Goal: Information Seeking & Learning: Learn about a topic

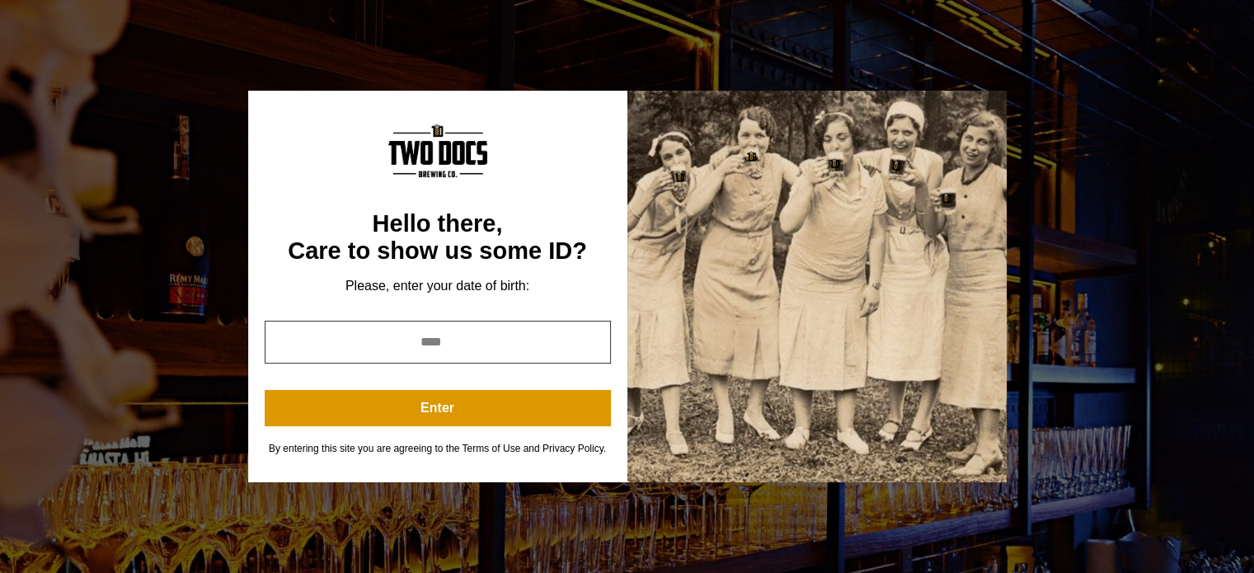
click at [435, 352] on input "year" at bounding box center [438, 342] width 346 height 43
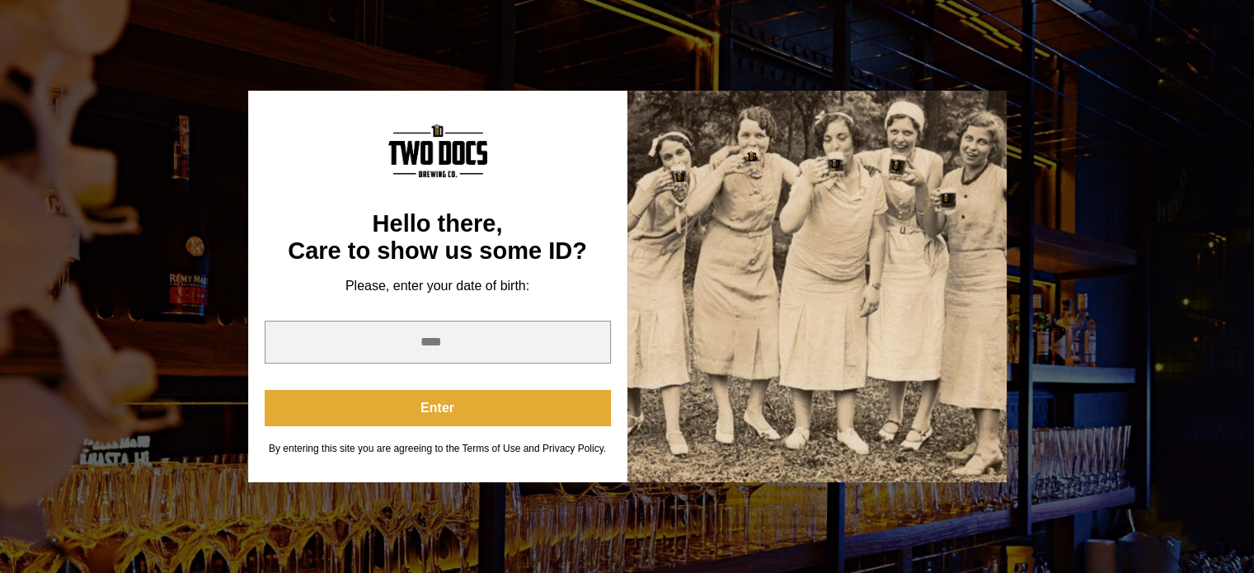
click at [425, 406] on button "Enter" at bounding box center [438, 408] width 346 height 36
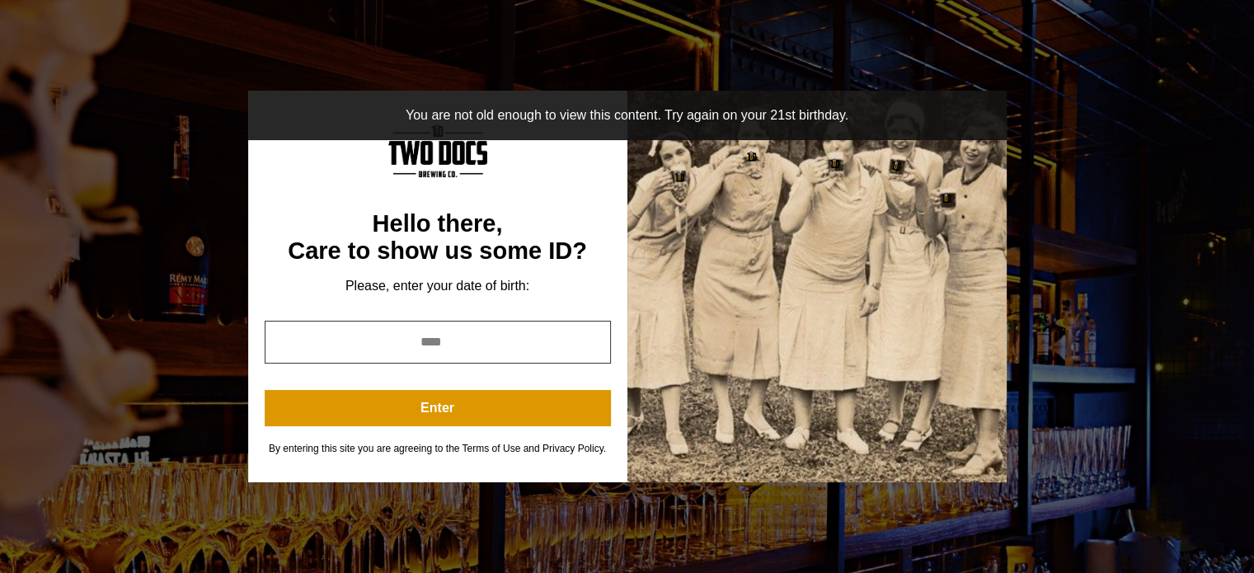
click at [518, 342] on input "****" at bounding box center [438, 342] width 346 height 43
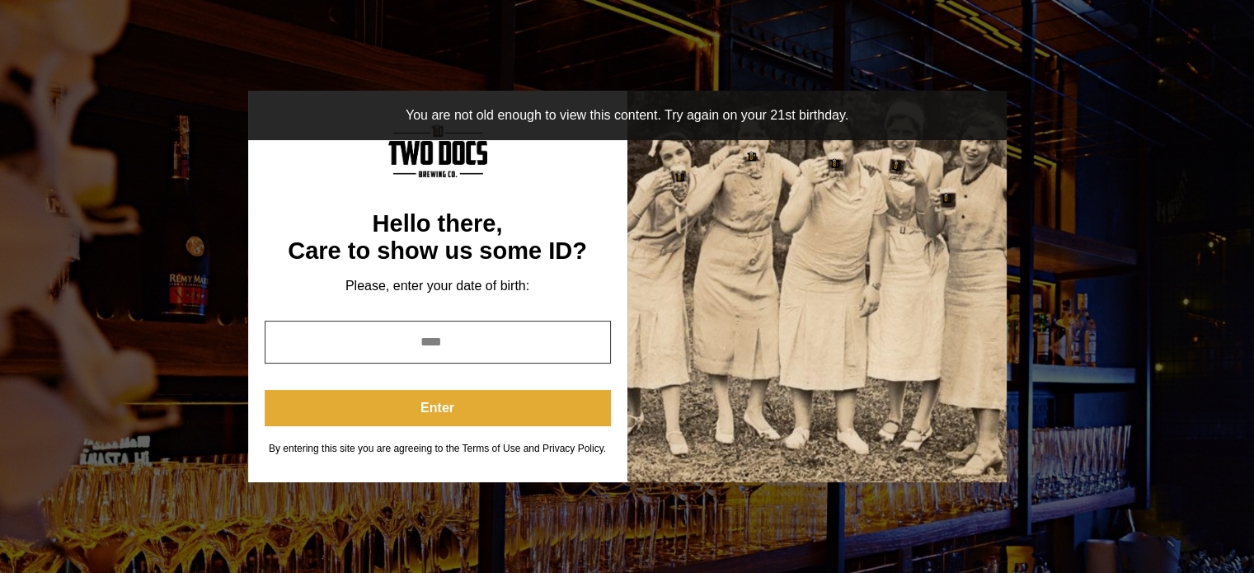
type input "****"
click at [494, 392] on button "Enter" at bounding box center [438, 408] width 346 height 36
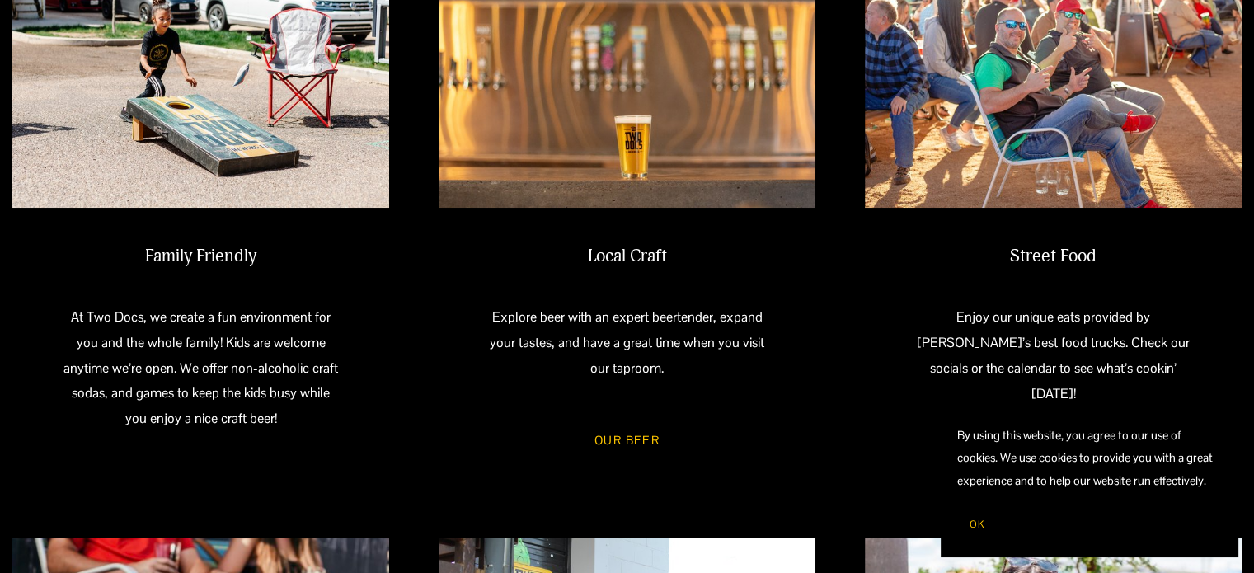
scroll to position [801, 0]
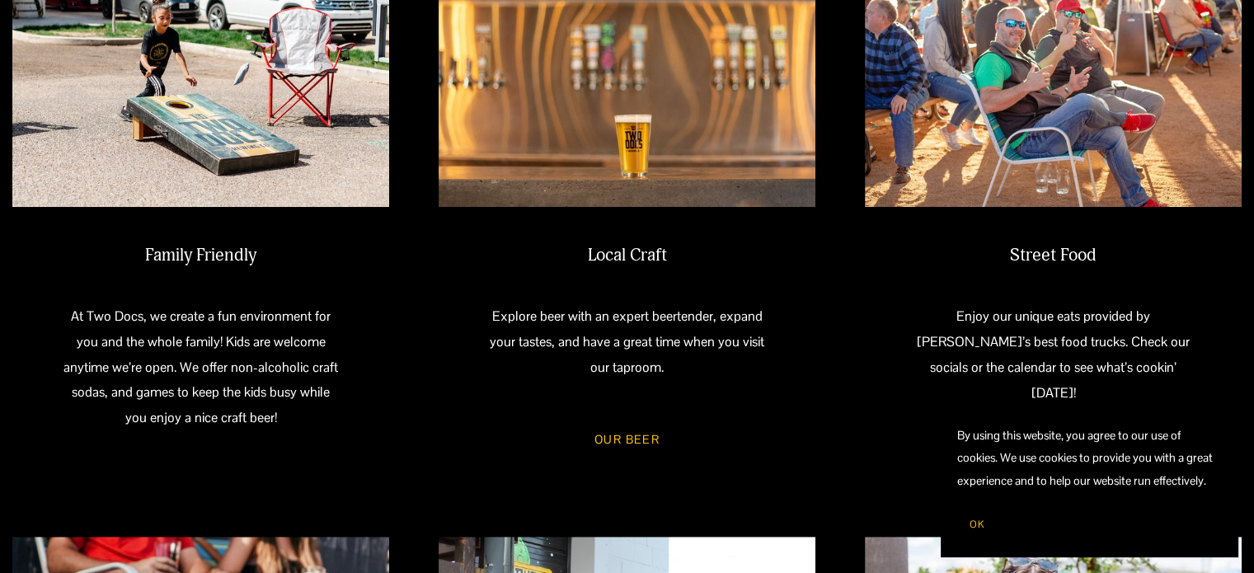
click at [967, 525] on button "OK" at bounding box center [977, 524] width 40 height 31
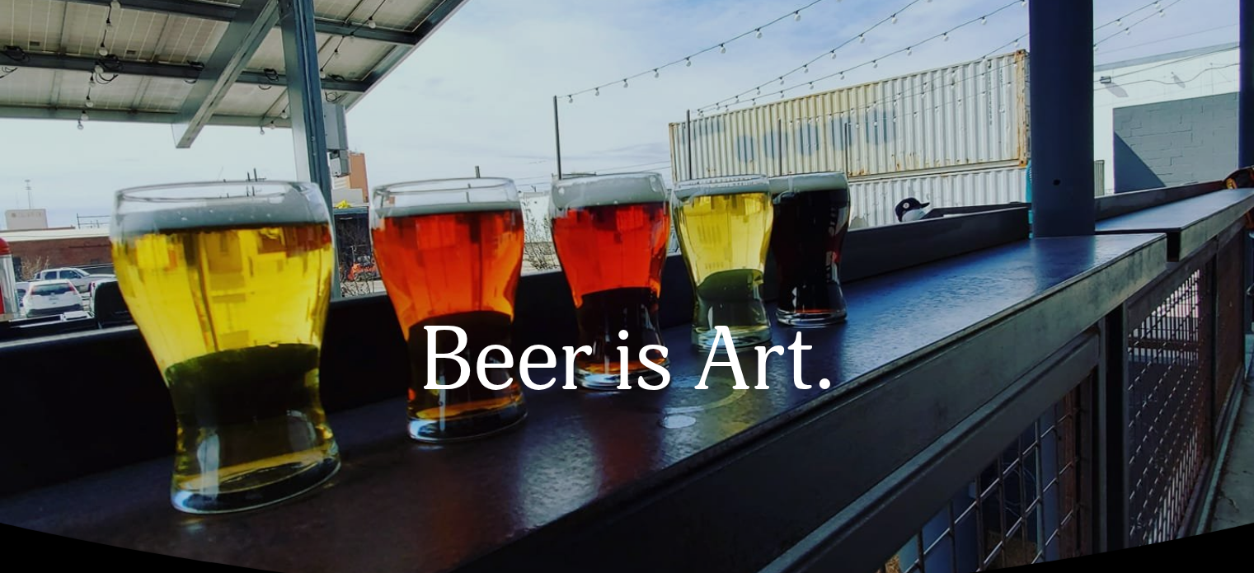
scroll to position [0, 0]
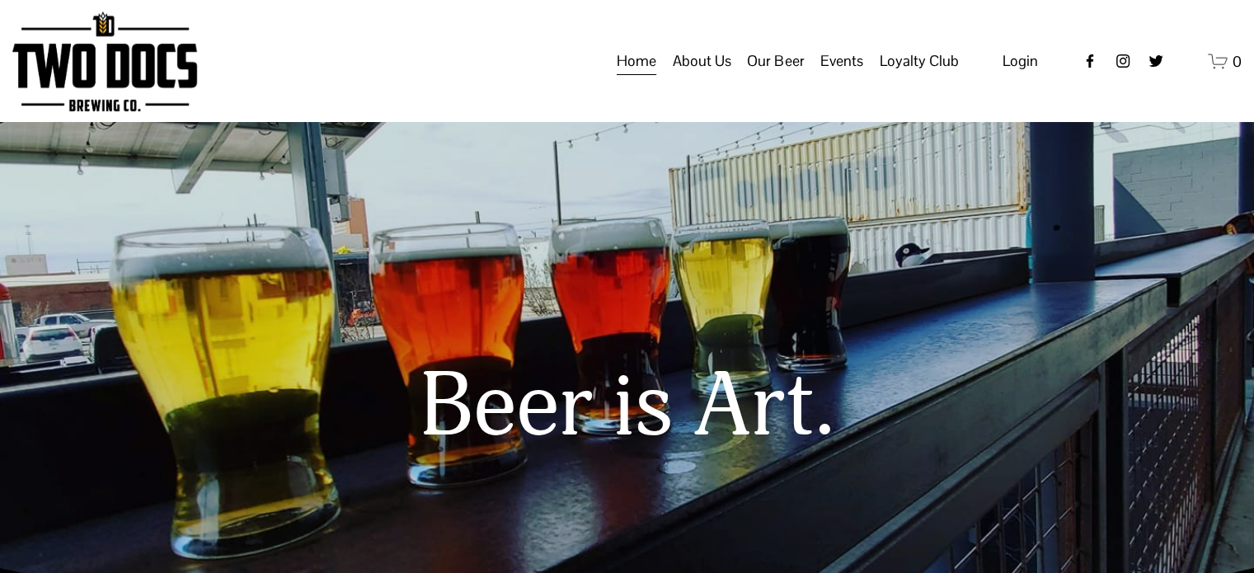
click at [0, 0] on span "Calendar" at bounding box center [0, 0] width 0 height 0
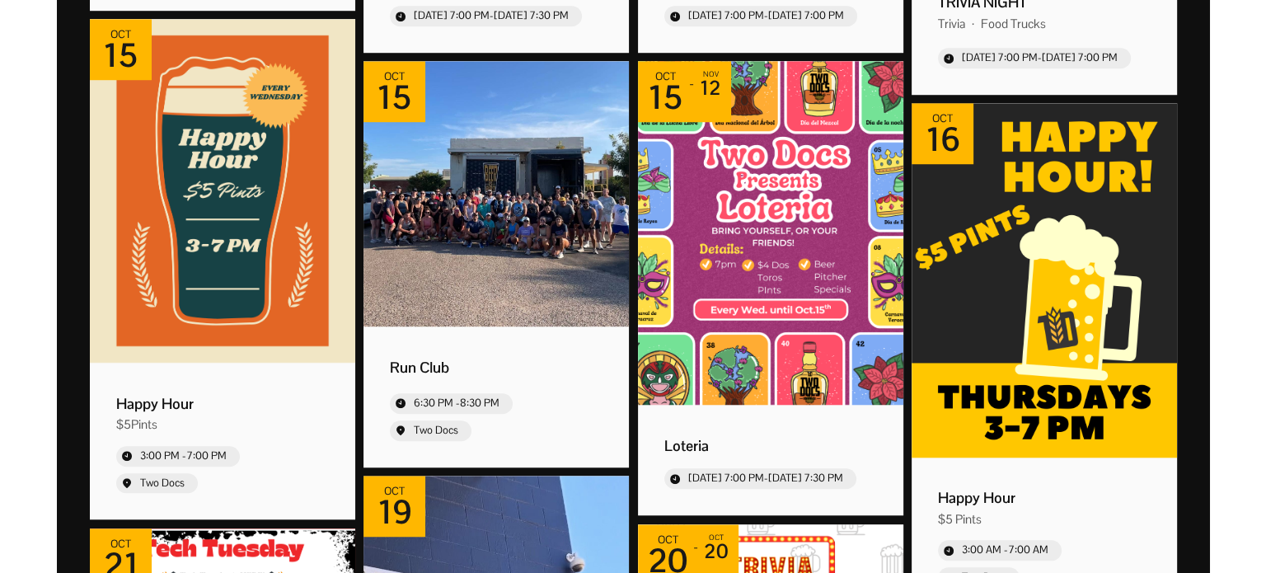
scroll to position [1259, 0]
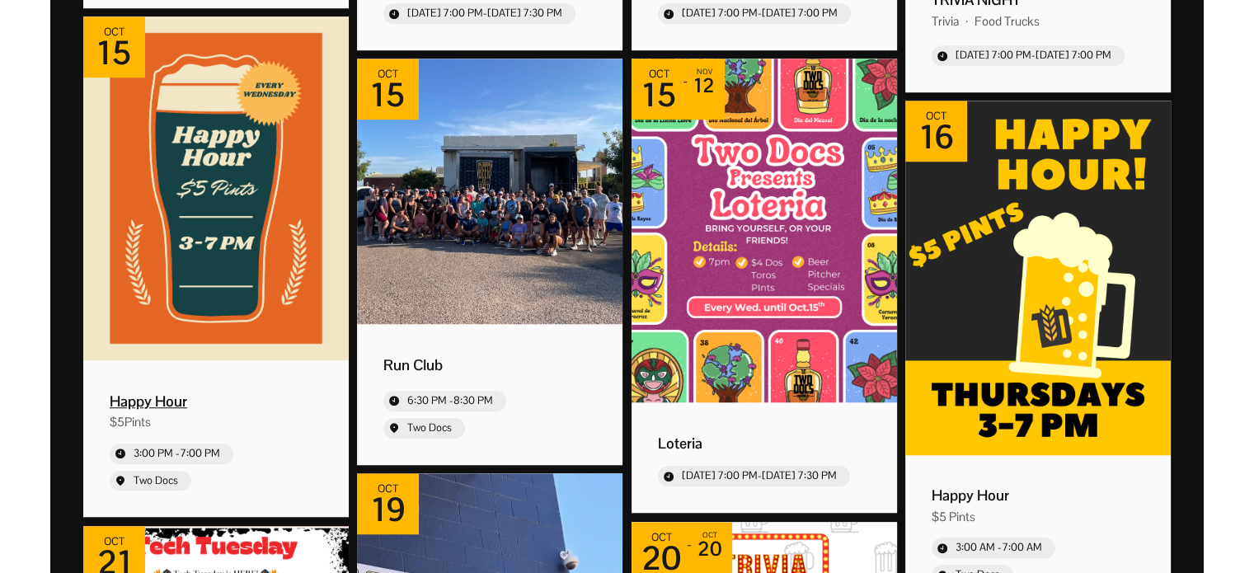
click at [255, 201] on img "Event: Happy Hour" at bounding box center [216, 188] width 266 height 344
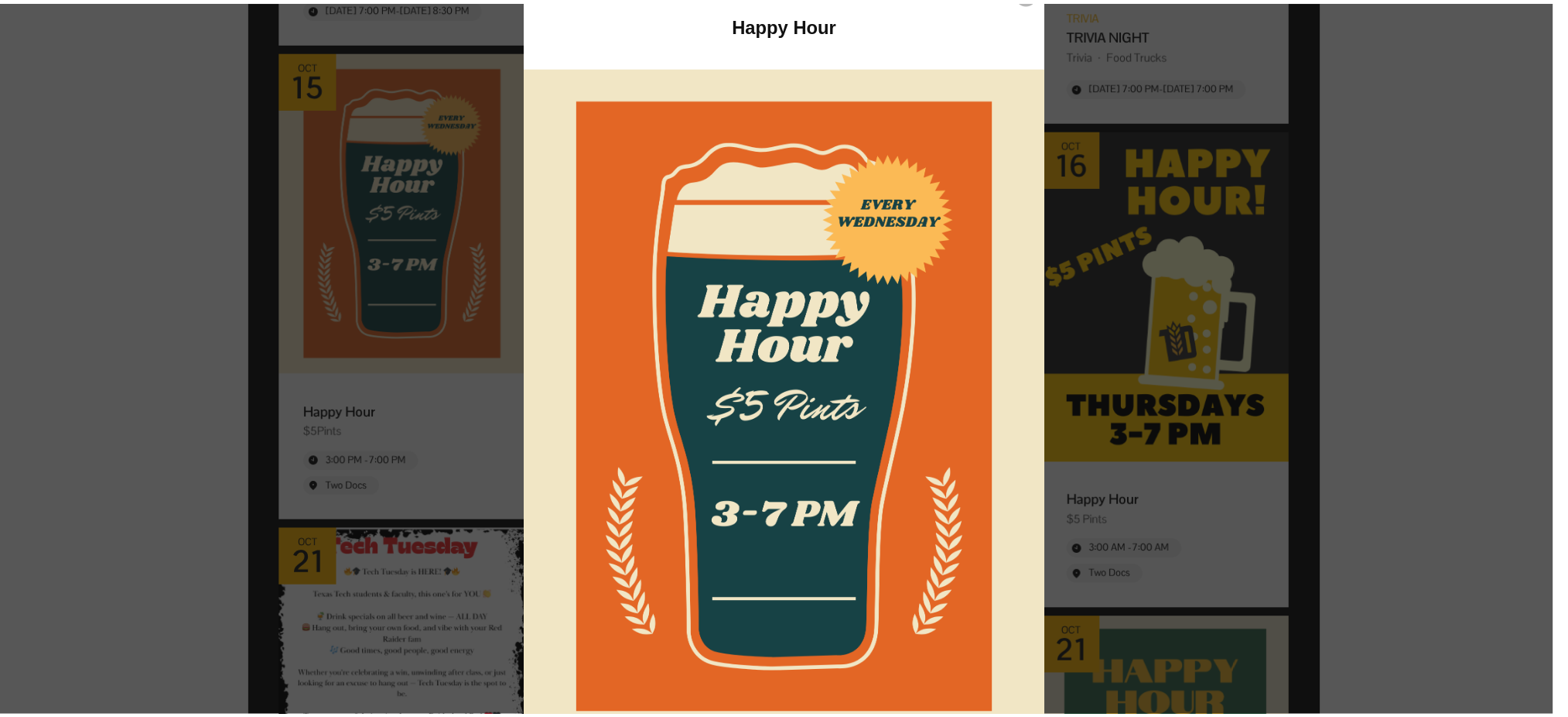
scroll to position [103, 0]
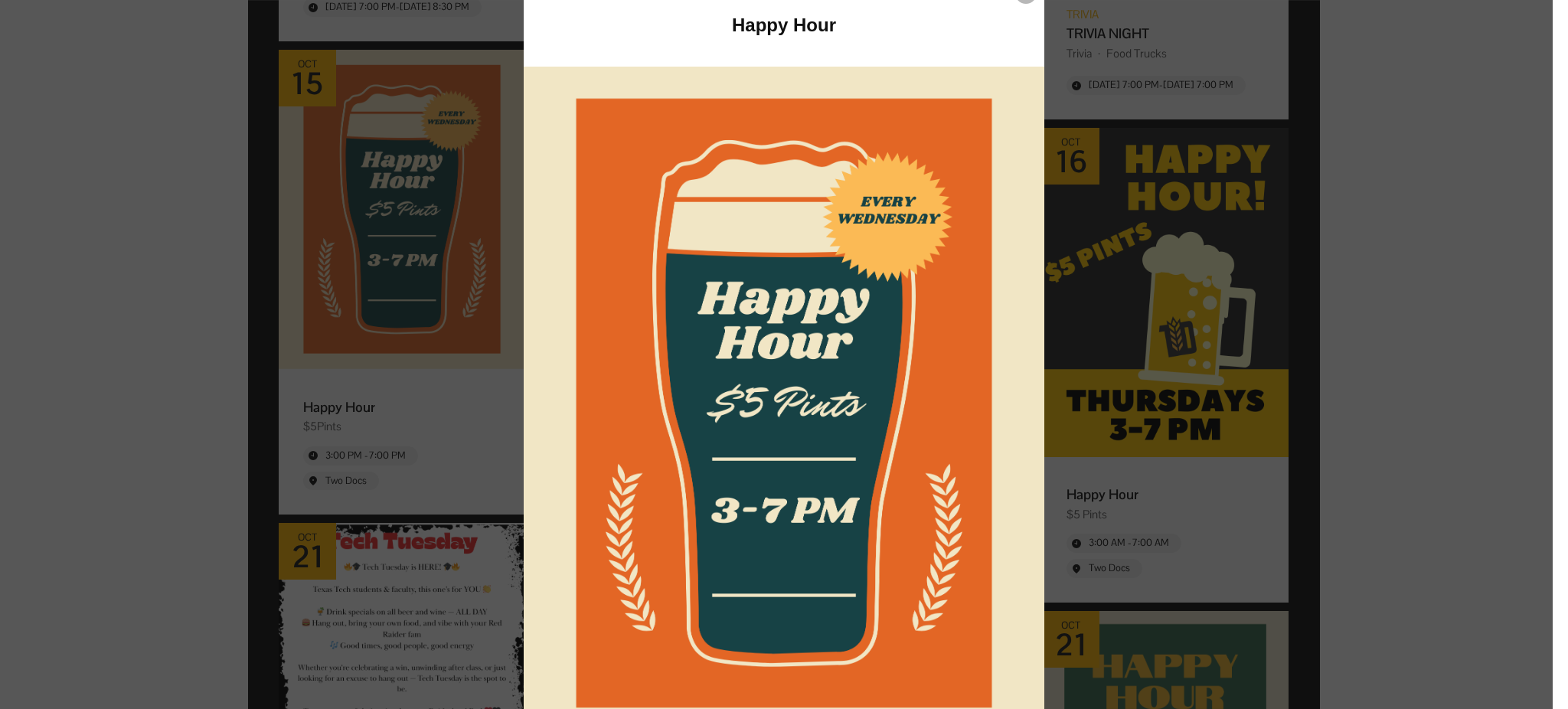
click at [1049, 338] on div "Event details popup" at bounding box center [776, 354] width 1552 height 709
